Goal: Information Seeking & Learning: Learn about a topic

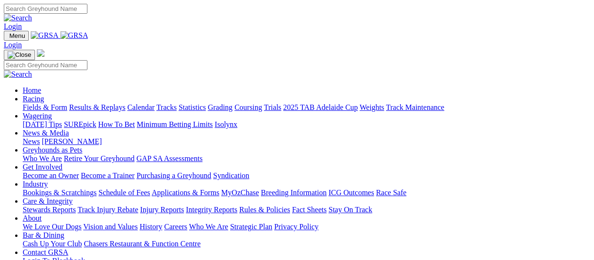
click at [49, 103] on link "Fields & Form" at bounding box center [45, 107] width 44 height 8
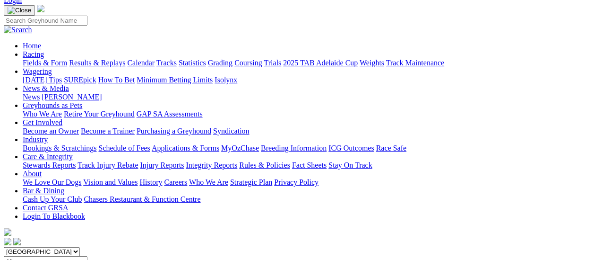
scroll to position [47, 0]
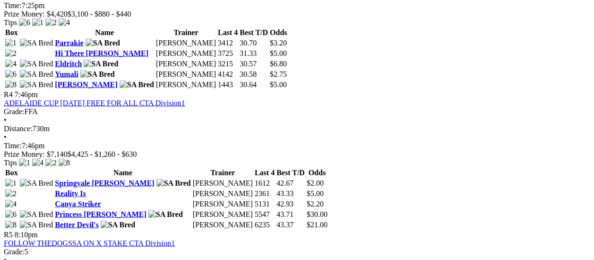
scroll to position [898, 0]
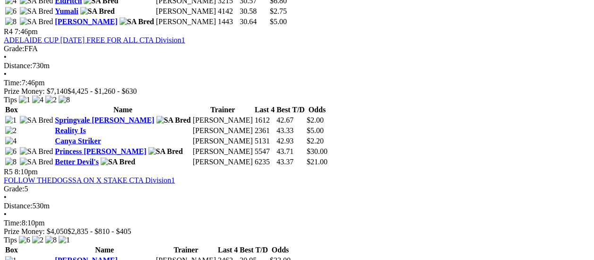
scroll to position [946, 0]
